Goal: Task Accomplishment & Management: Manage account settings

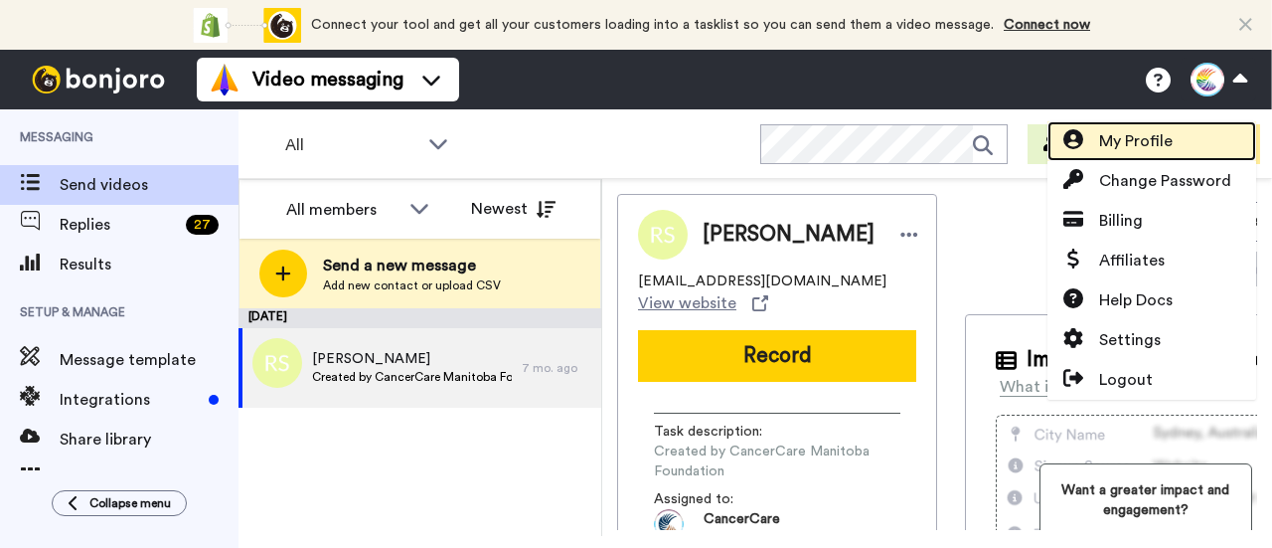
click at [1157, 138] on span "My Profile" at bounding box center [1136, 141] width 74 height 24
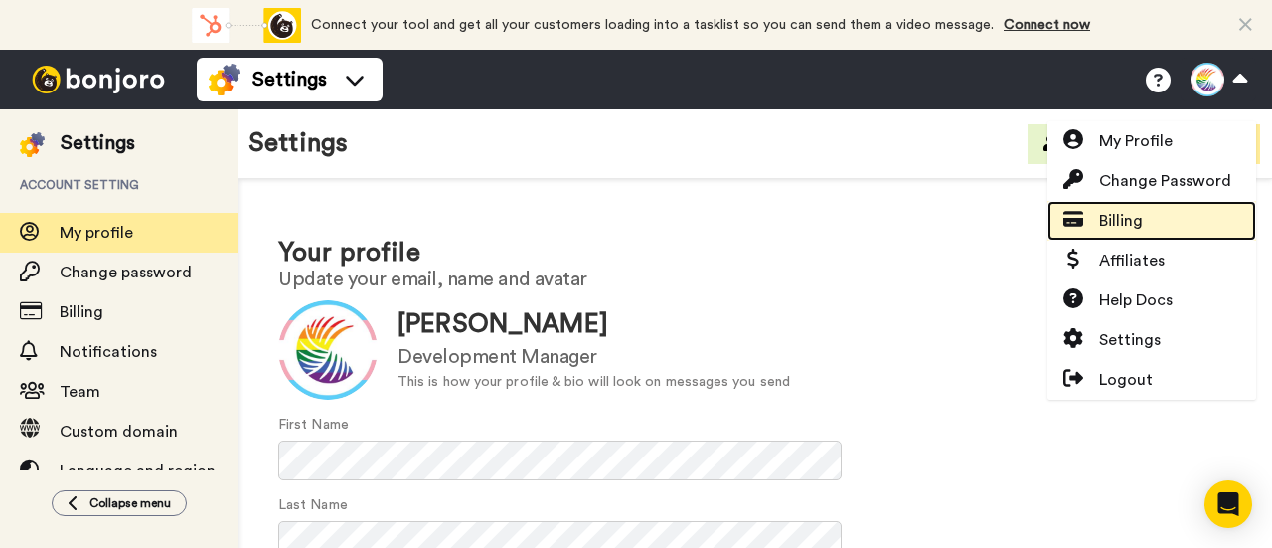
click at [1151, 220] on link "Billing" at bounding box center [1152, 221] width 209 height 40
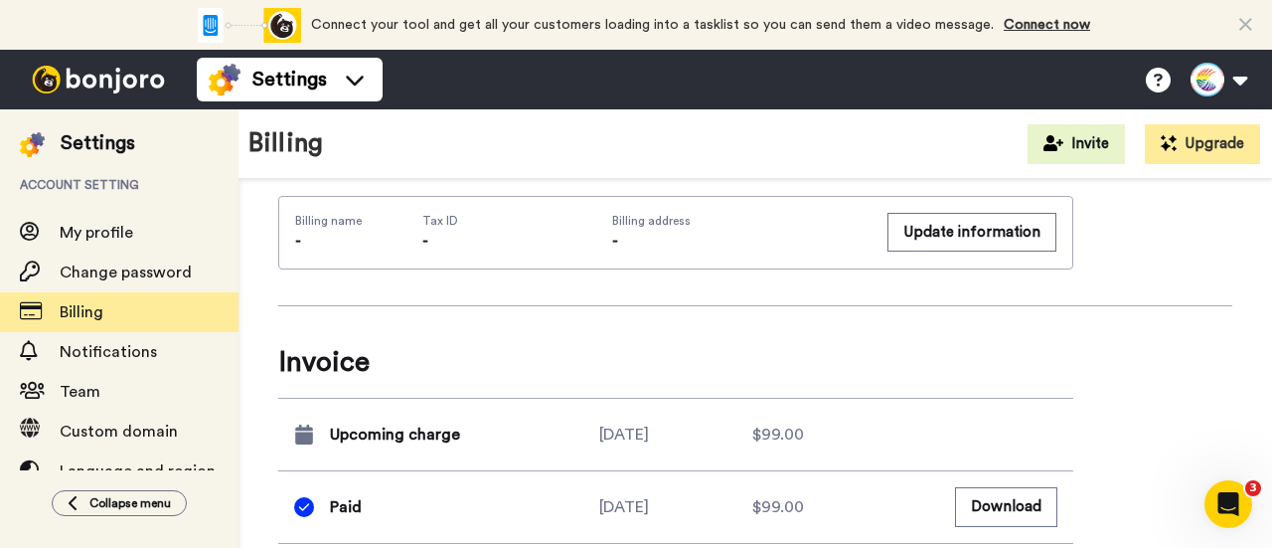
scroll to position [1292, 0]
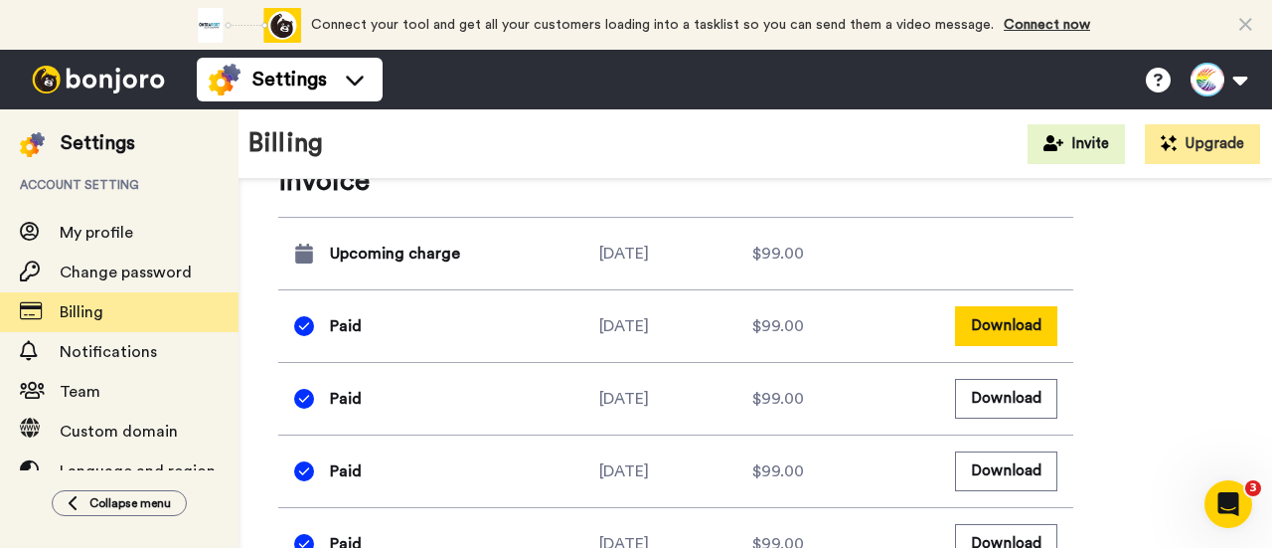
click at [1004, 323] on button "Download" at bounding box center [1006, 325] width 102 height 39
